Goal: Transaction & Acquisition: Purchase product/service

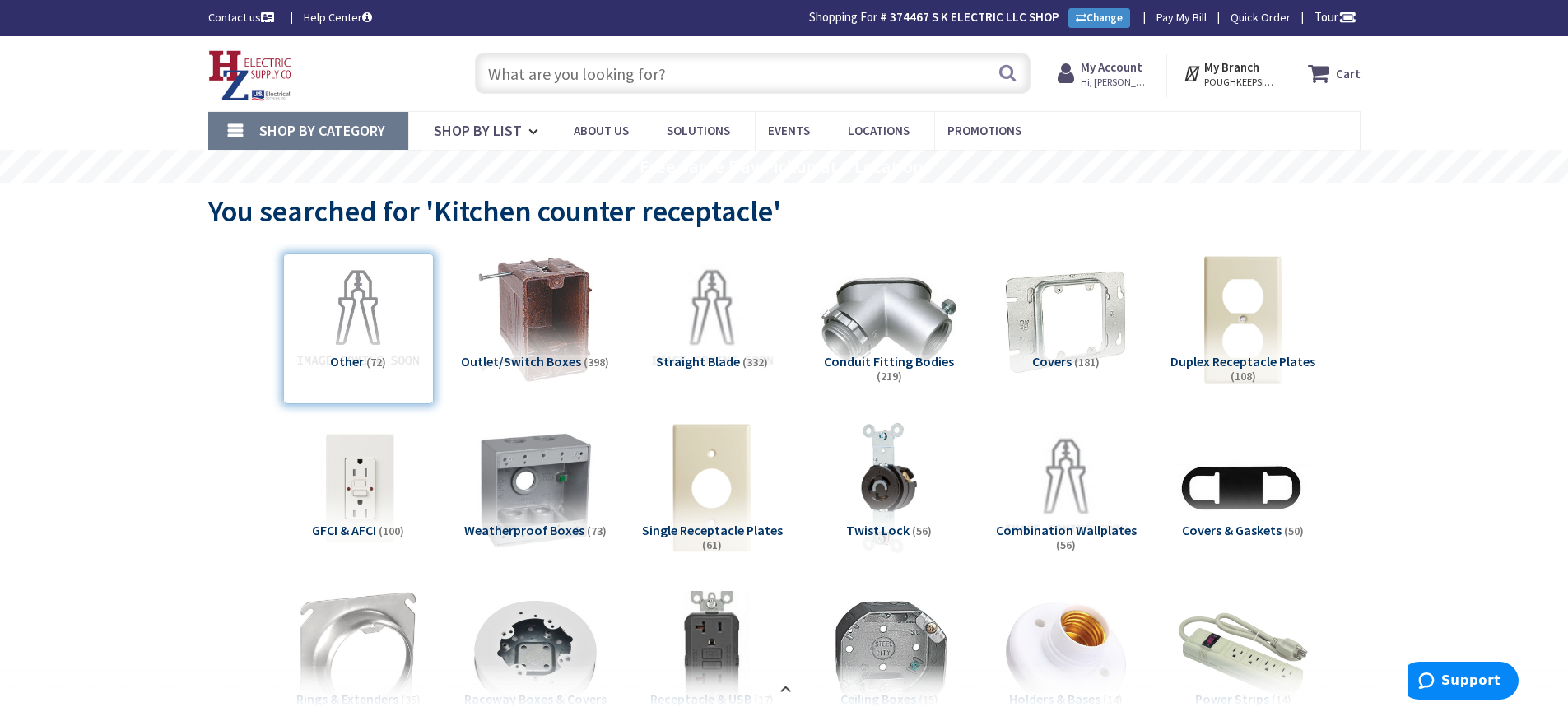
click at [586, 66] on input "text" at bounding box center [753, 73] width 556 height 42
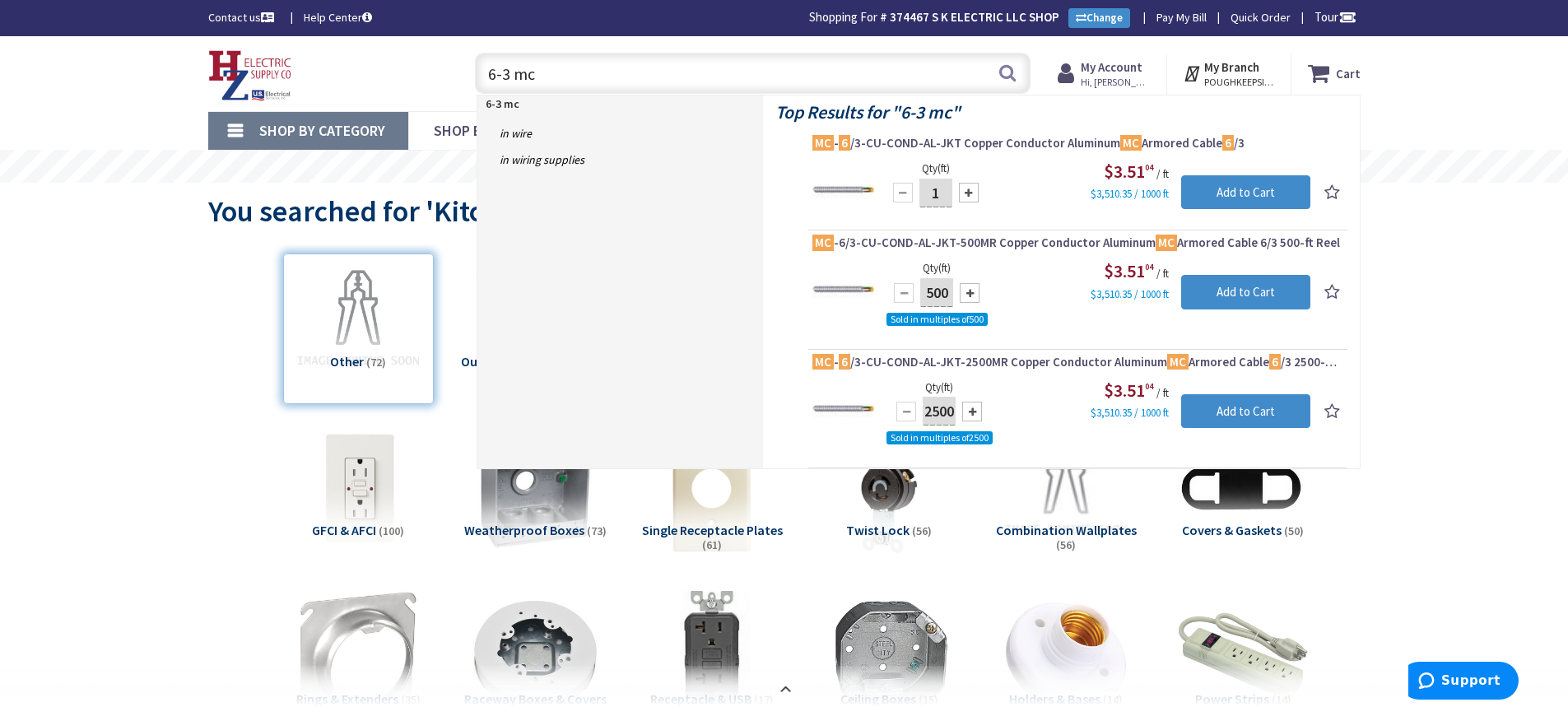
drag, startPoint x: 630, startPoint y: 80, endPoint x: 475, endPoint y: 94, distance: 155.6
click at [475, 94] on div "6-3 mc 6-3 mc" at bounding box center [753, 73] width 556 height 42
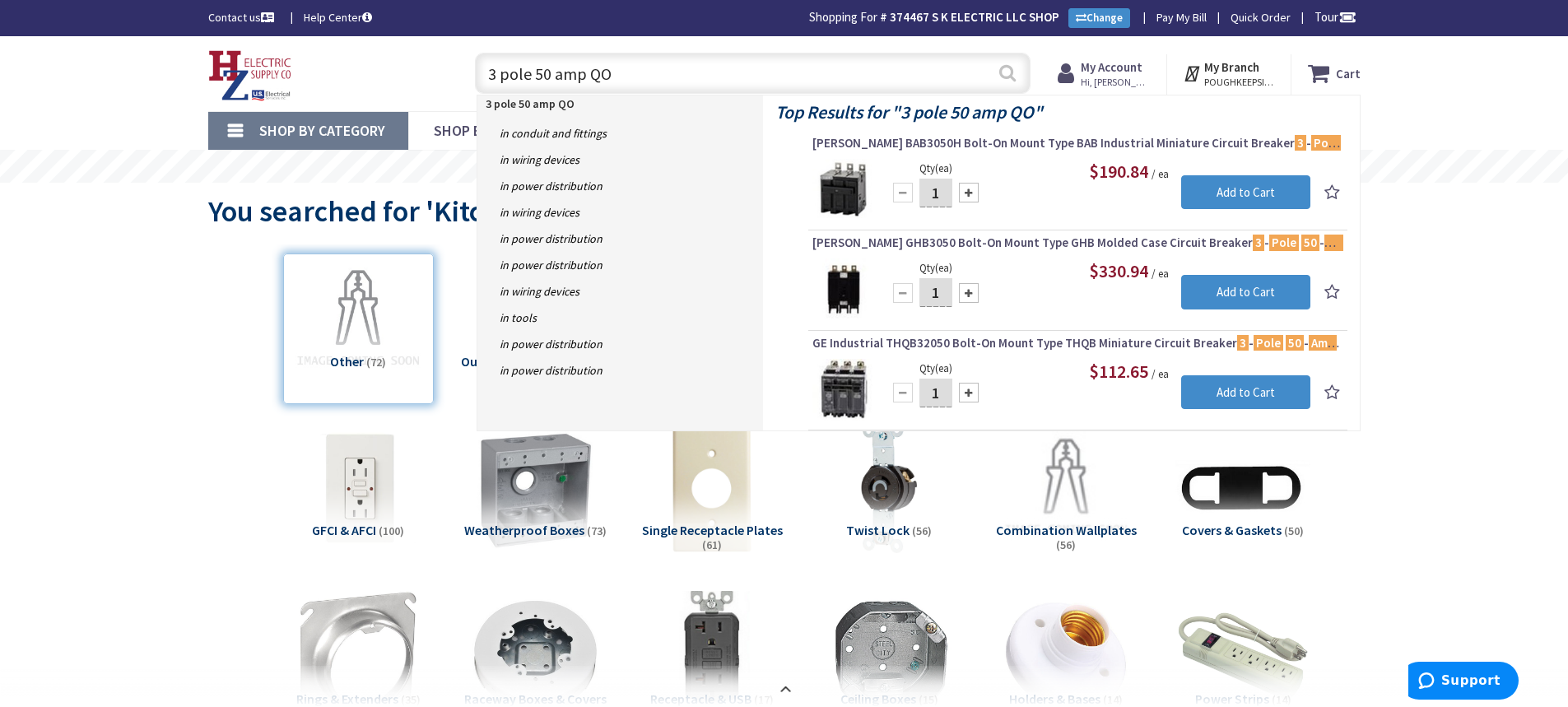
type input "3 pole 50 amp QO"
click at [1000, 77] on button "Search" at bounding box center [1007, 73] width 21 height 37
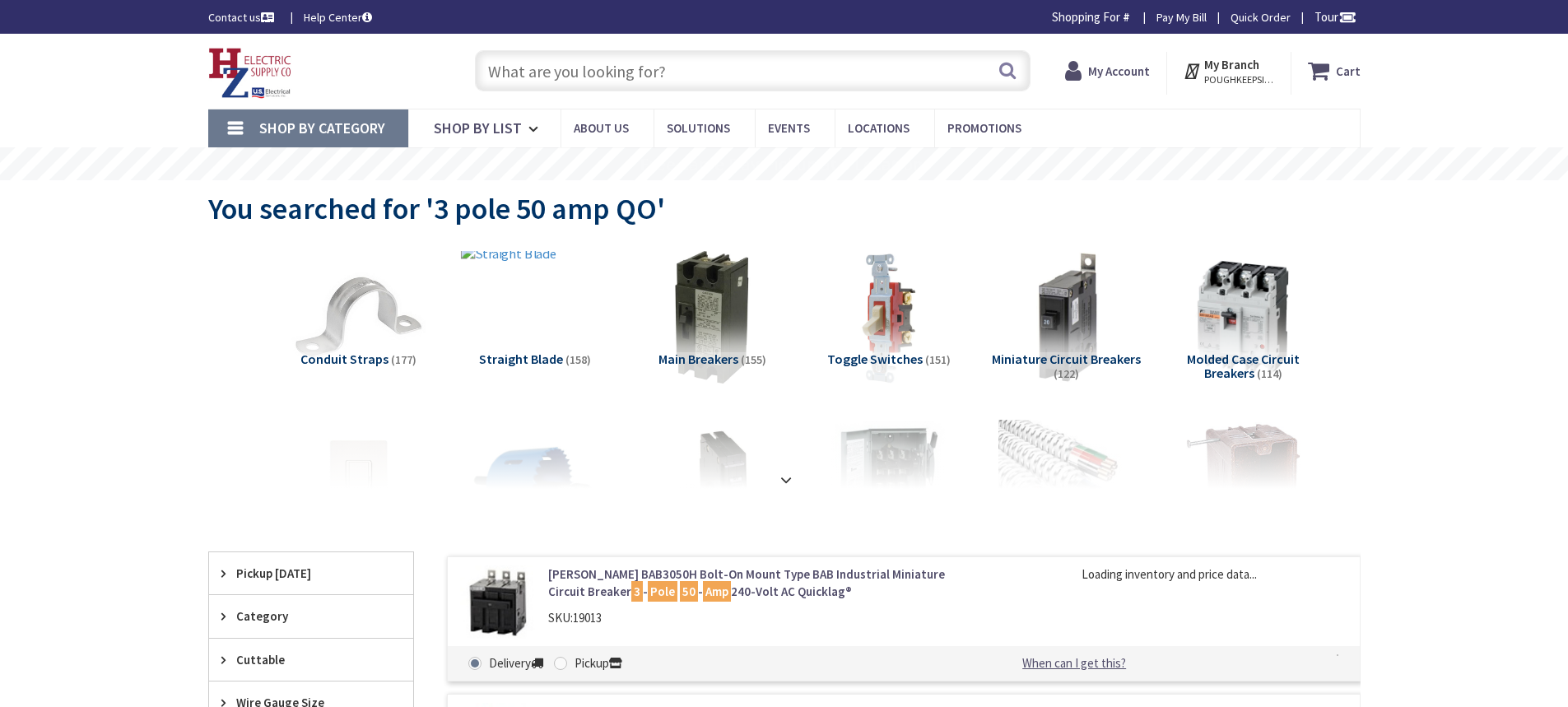
type input "[PERSON_NAME] Corners Rd, [GEOGRAPHIC_DATA], [GEOGRAPHIC_DATA]"
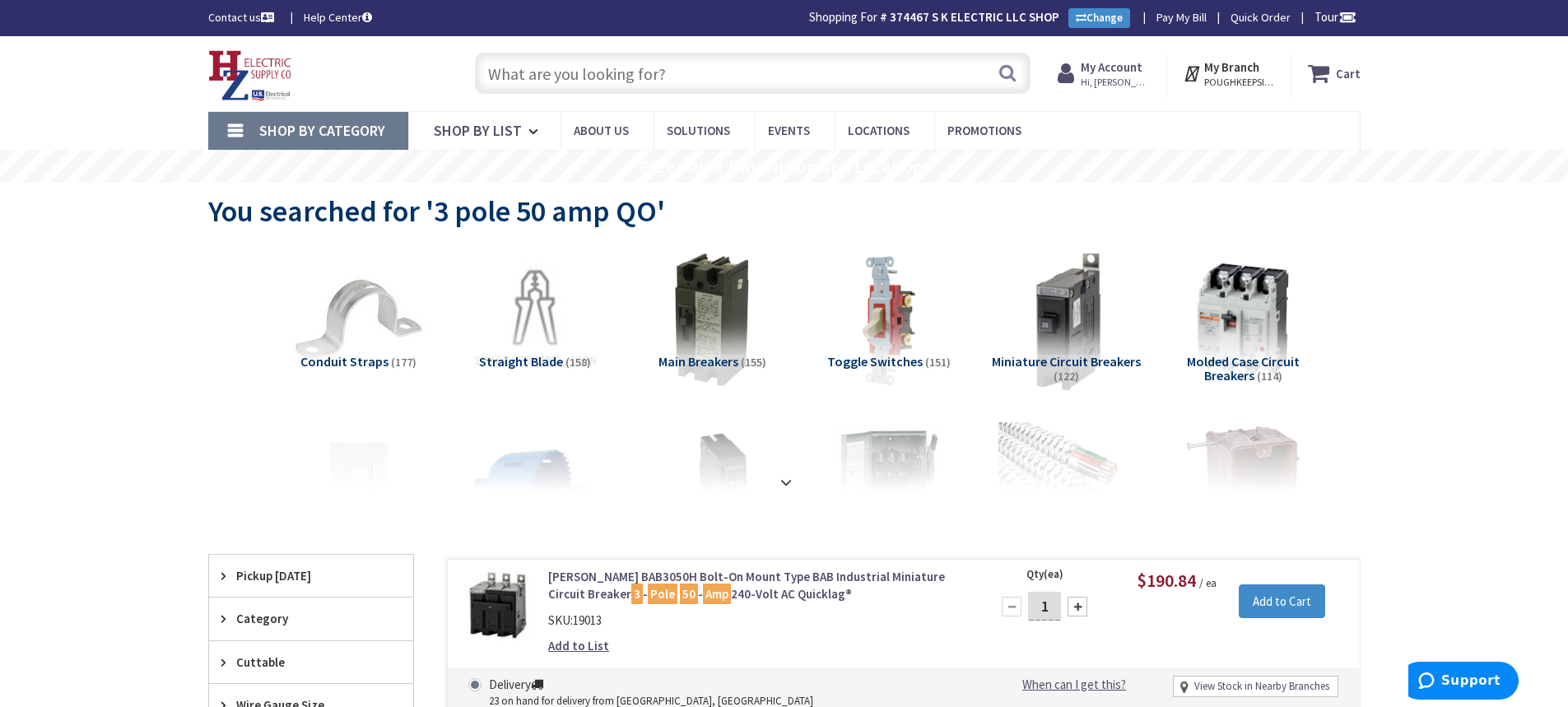
click at [1046, 347] on img at bounding box center [1066, 320] width 149 height 149
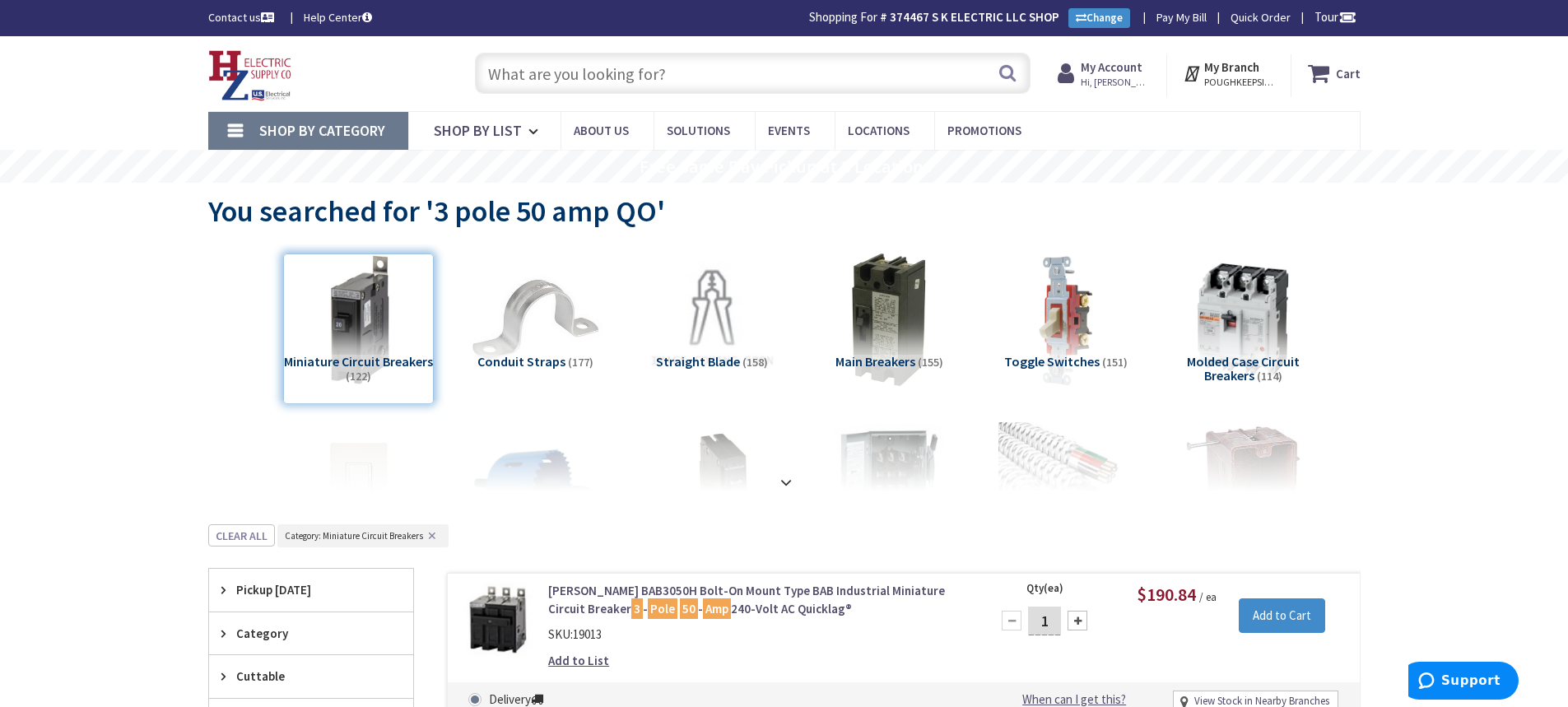
click at [602, 55] on input "text" at bounding box center [753, 73] width 556 height 42
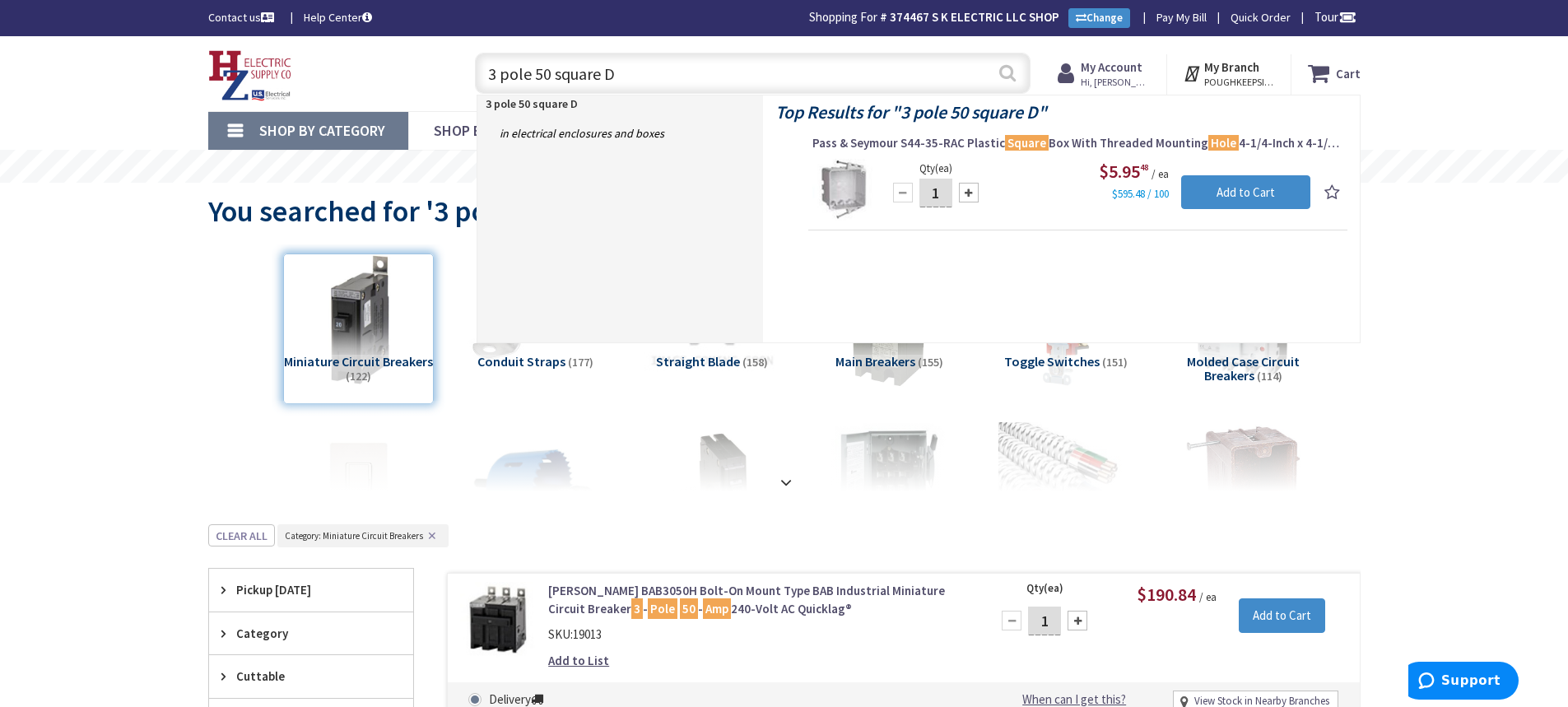
type input "3 pole 50 square D"
click at [1006, 77] on button "Search" at bounding box center [1007, 73] width 21 height 37
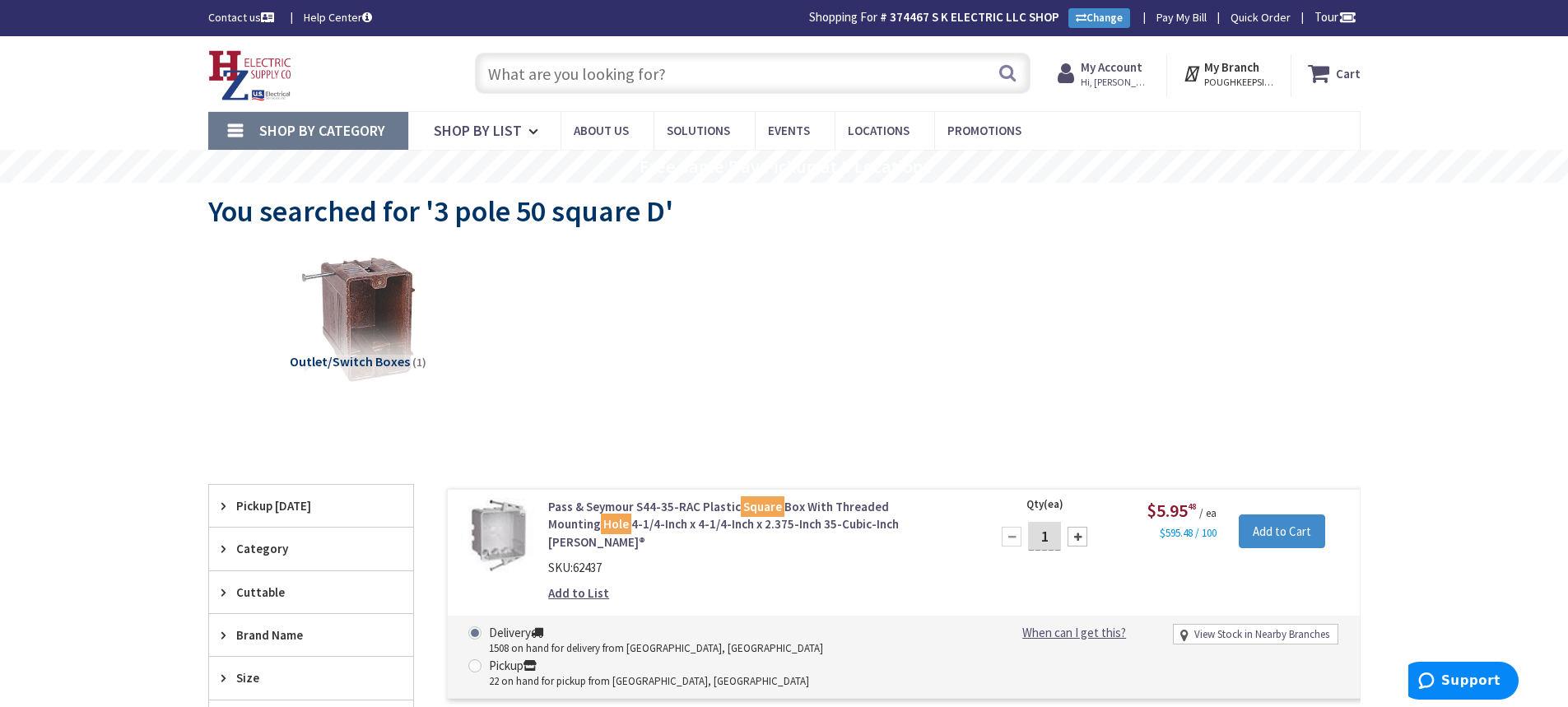
click at [660, 62] on input "text" at bounding box center [753, 73] width 556 height 42
type input "p"
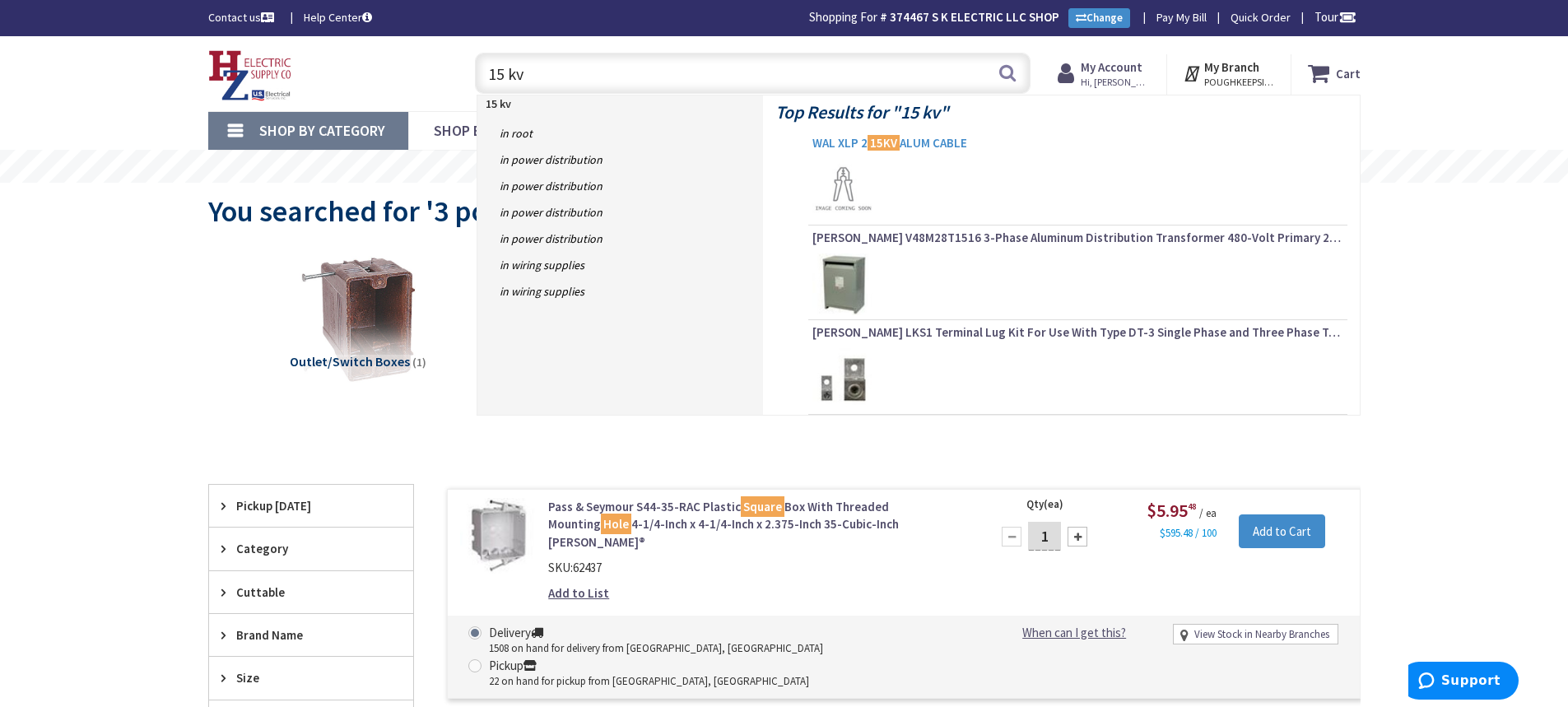
type input "15 kv"
click at [940, 151] on link "WAL XLP 2 15KV ALUM CABLE" at bounding box center [1078, 144] width 531 height 20
